Goal: Answer question/provide support

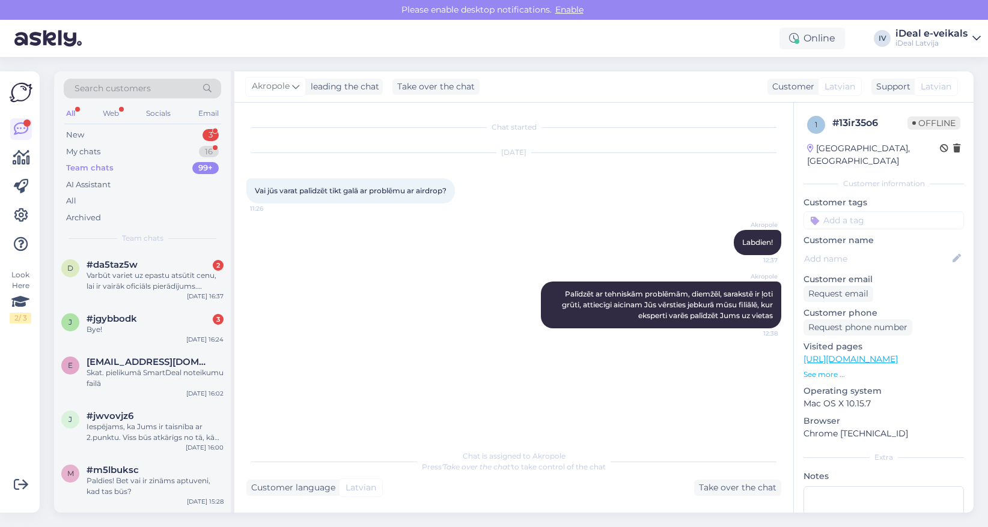
click at [123, 112] on div "All Web Socials Email" at bounding box center [142, 115] width 157 height 19
click at [119, 111] on div "Web" at bounding box center [110, 114] width 21 height 16
click at [160, 280] on div "Varbūt variet uz epastu atsūtīt cenu, lai ir vairāk oficiāls pierādījums. [EMAI…" at bounding box center [155, 281] width 137 height 22
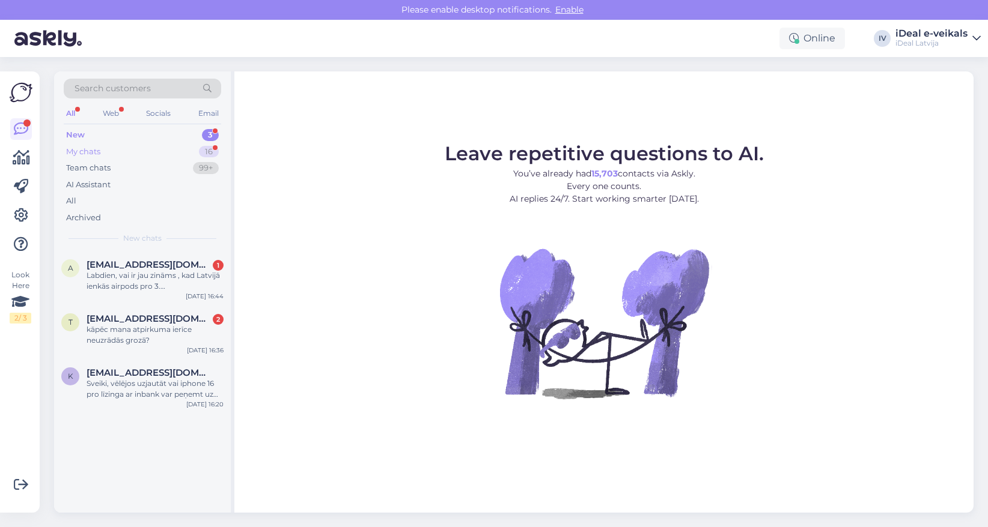
click at [102, 153] on div "My chats 16" at bounding box center [142, 152] width 157 height 17
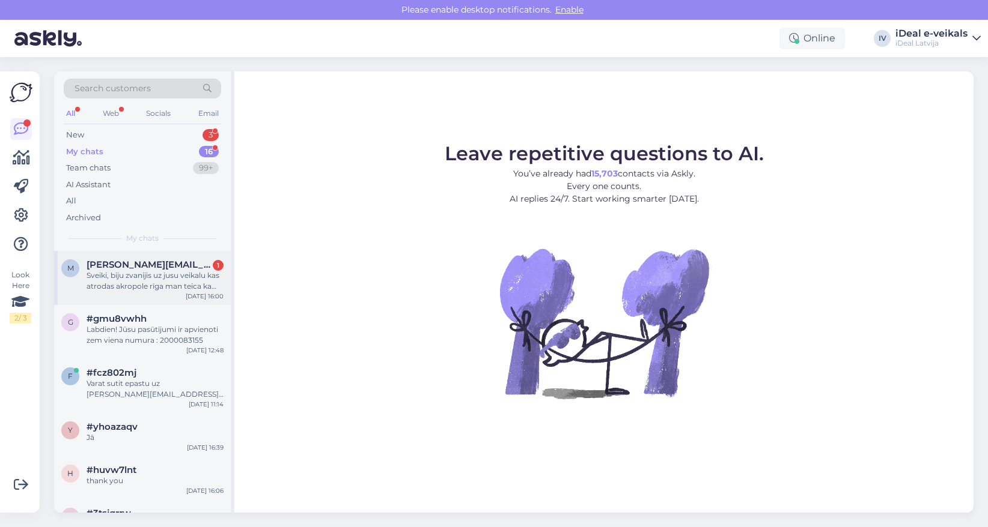
click at [133, 267] on span "markuss.boss@gmail.com" at bounding box center [149, 265] width 125 height 11
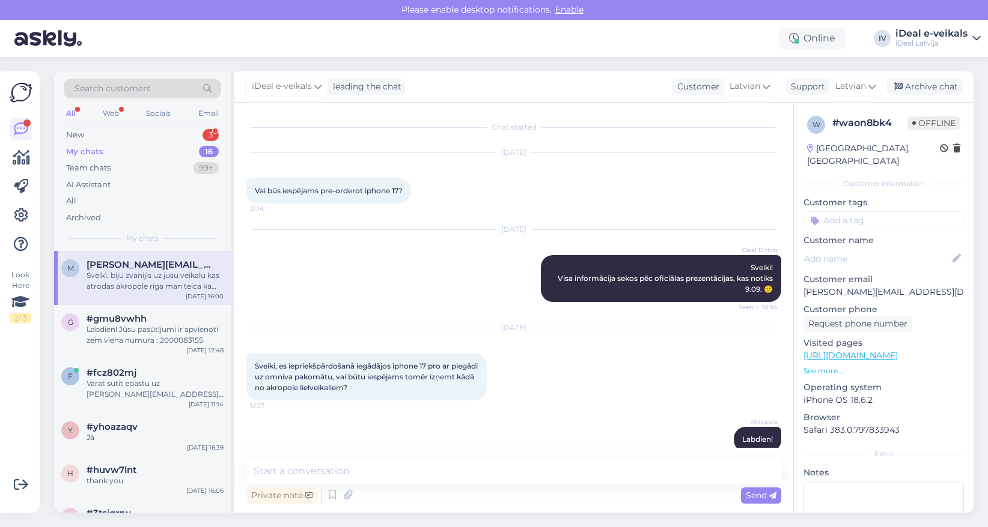
scroll to position [308, 0]
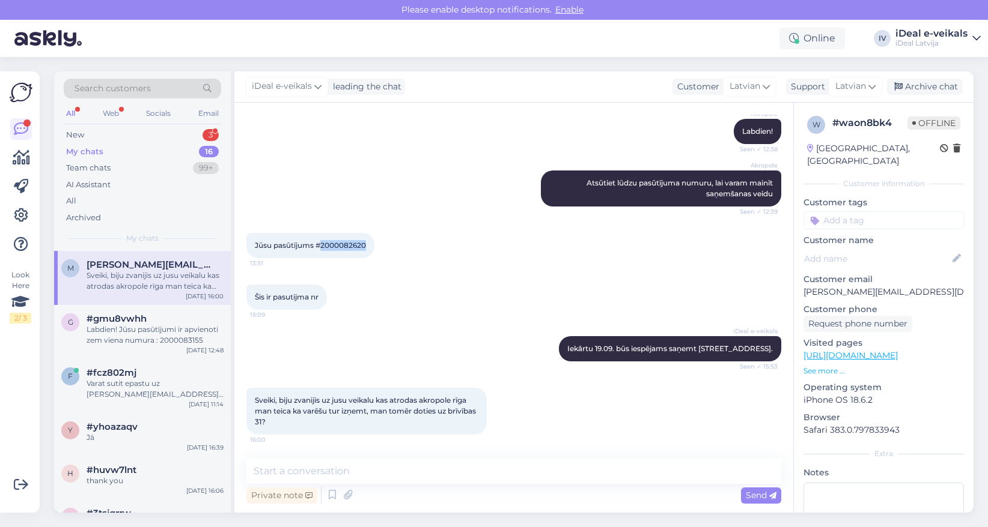
drag, startPoint x: 323, startPoint y: 245, endPoint x: 374, endPoint y: 245, distance: 51.7
click at [374, 245] on div "Jūsu pasūtījums #2000082620 13:51" at bounding box center [310, 245] width 128 height 25
copy span "2000082620"
